Goal: Ask a question: Seek information or help from site administrators or community

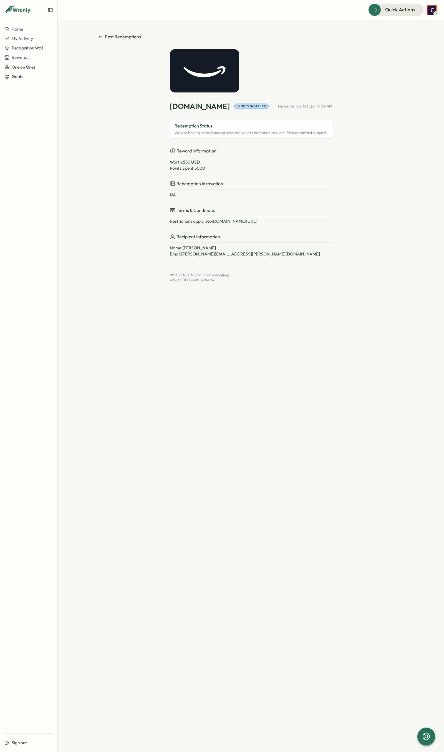
click at [106, 36] on span "Past Redemptions" at bounding box center [123, 36] width 36 height 7
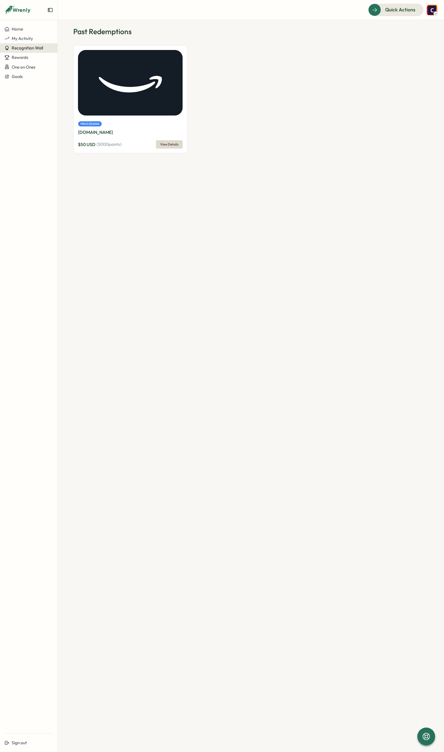
click at [33, 49] on span "Recognition Wall" at bounding box center [27, 47] width 31 height 5
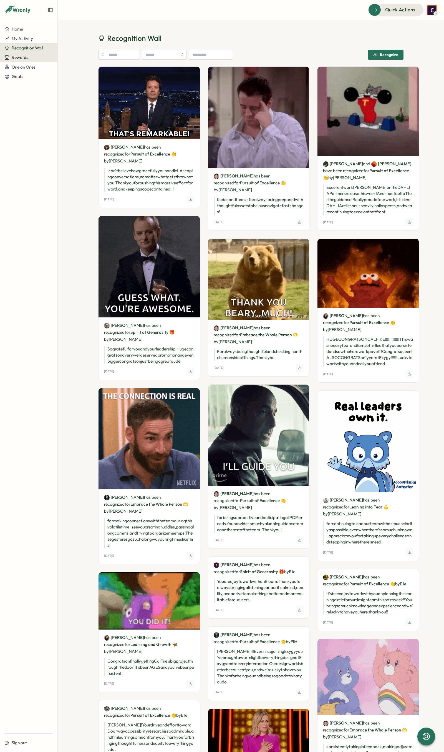
click at [28, 57] on div "Rewards" at bounding box center [28, 57] width 49 height 5
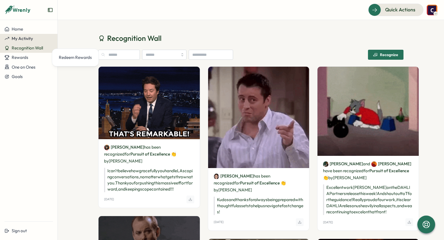
click at [27, 37] on span "My Activity" at bounding box center [22, 38] width 21 height 5
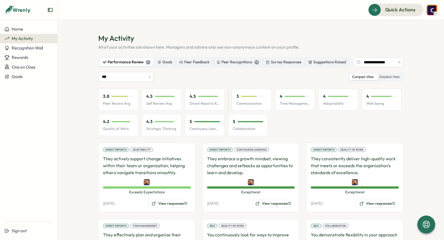
click at [432, 11] on img at bounding box center [432, 10] width 11 height 11
click at [367, 45] on p "All of your activities are shown here. Managers and admins only see non-anonymo…" at bounding box center [251, 47] width 306 height 6
click at [146, 77] on input "***" at bounding box center [126, 77] width 56 height 10
click at [162, 76] on div "*** All Peer Review Self Review Direct Reports Review Compact View Detailed View" at bounding box center [251, 77] width 306 height 10
click at [163, 61] on div "Goals" at bounding box center [164, 62] width 15 height 6
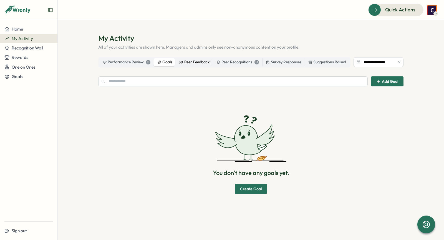
click at [186, 63] on div "Peer Feedback" at bounding box center [194, 62] width 30 height 6
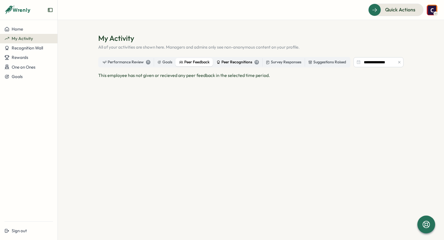
click at [223, 63] on div "Peer Recognitions 13" at bounding box center [238, 62] width 42 height 6
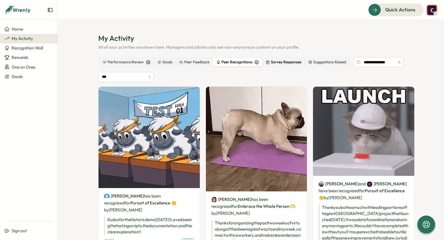
click at [271, 62] on div "Survey Responses" at bounding box center [284, 62] width 36 height 6
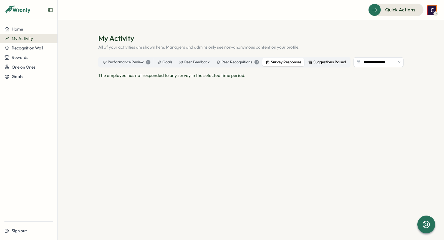
click at [330, 60] on div "Suggestions Raised" at bounding box center [328, 62] width 38 height 6
click at [361, 62] on input "**********" at bounding box center [379, 62] width 50 height 10
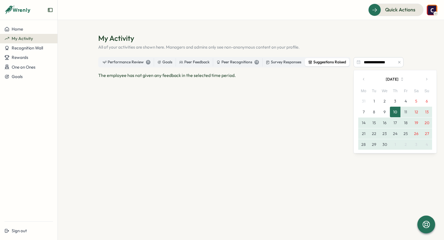
click at [402, 64] on button "button" at bounding box center [400, 62] width 6 height 6
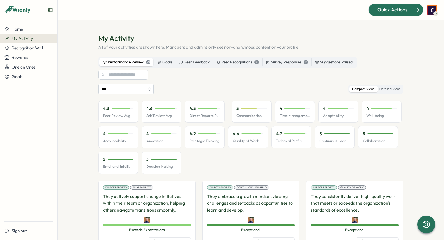
click at [392, 11] on span "Quick Actions" at bounding box center [393, 9] width 30 height 7
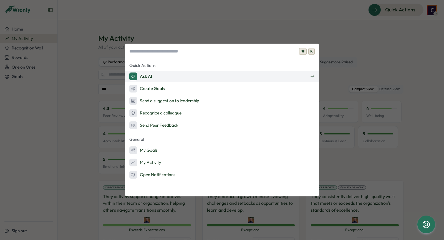
click at [146, 77] on div "Ask AI" at bounding box center [140, 76] width 23 height 8
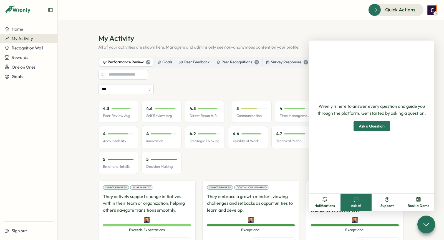
click at [364, 128] on span "Ask a Question" at bounding box center [372, 125] width 26 height 9
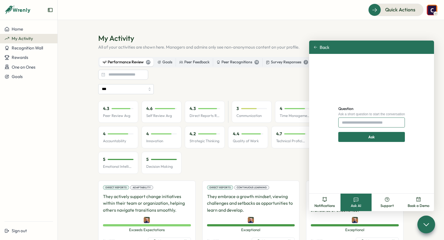
click at [362, 122] on input "Question" at bounding box center [372, 122] width 67 height 10
type input "**********"
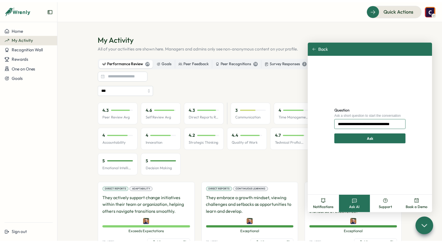
scroll to position [0, 7]
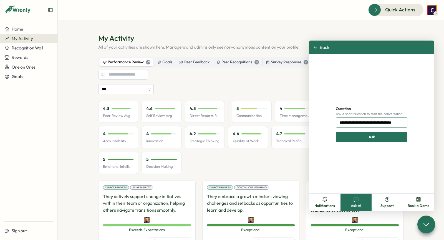
click button "Ask" at bounding box center [372, 137] width 72 height 10
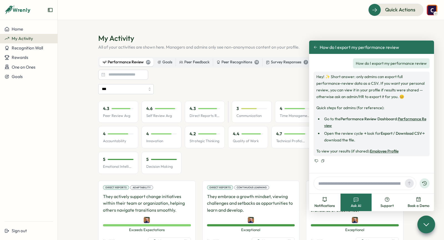
click at [385, 150] on link "Employee Profile" at bounding box center [384, 151] width 29 height 5
click at [316, 45] on button "How do I export my performance review" at bounding box center [357, 47] width 86 height 5
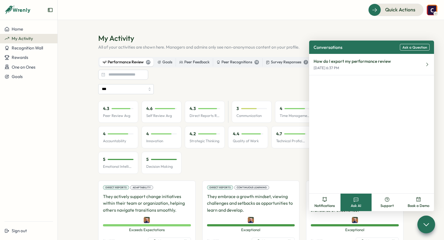
click at [320, 27] on section "My Activity All of your activities are shown here. Managers and admins only see…" at bounding box center [251, 130] width 387 height 220
click at [278, 26] on section "My Activity All of your activities are shown here. Managers and admins only see…" at bounding box center [251, 130] width 387 height 220
